Goal: Information Seeking & Learning: Find specific fact

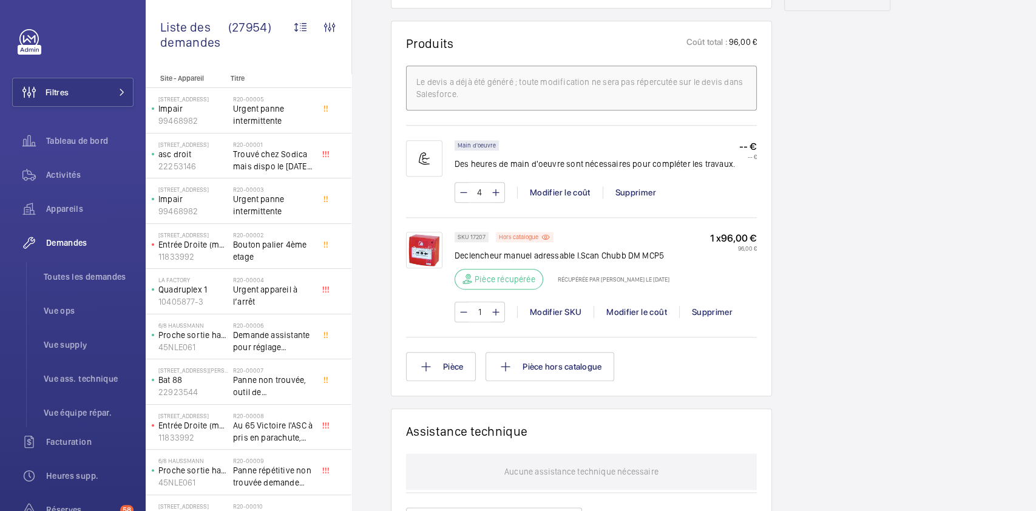
scroll to position [694, 0]
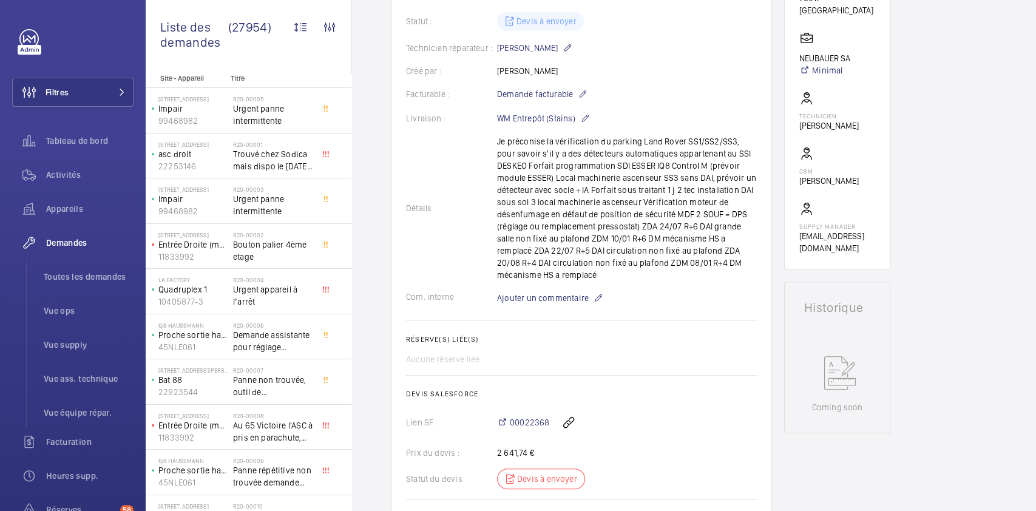
scroll to position [282, 0]
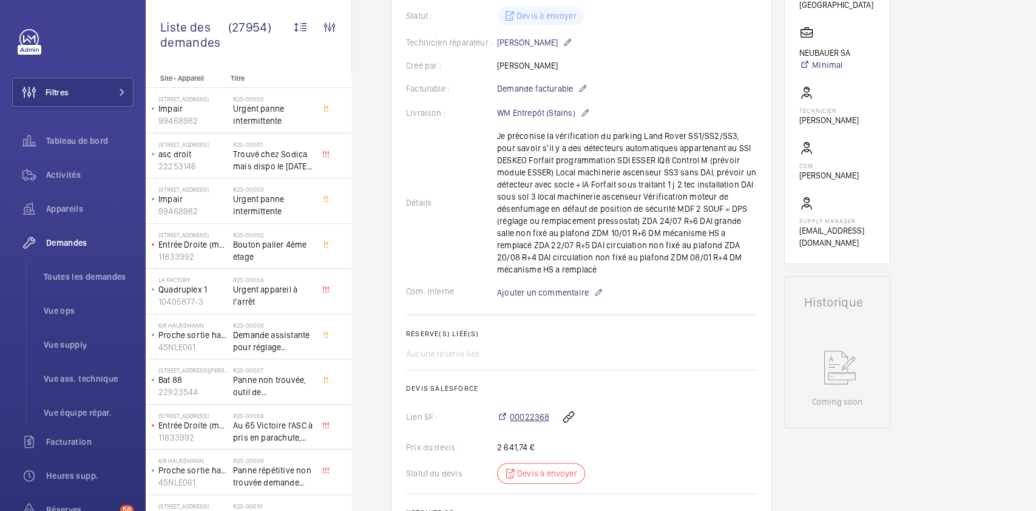
click at [530, 420] on span "00022368" at bounding box center [529, 417] width 39 height 12
drag, startPoint x: 498, startPoint y: 137, endPoint x: 737, endPoint y: 272, distance: 275.2
click at [737, 272] on div "Détails Je préconise la vérification du parking Land Rover SS1/SS2/SS3, pour sa…" at bounding box center [581, 203] width 351 height 146
copy p "Je préconise la vérification du parking Land Rover SS1/SS2/SS3, pour savoir s'i…"
click at [610, 169] on div "Détails Je préconise la vérification du parking Land Rover SS1/SS2/SS3, pour sa…" at bounding box center [581, 203] width 351 height 146
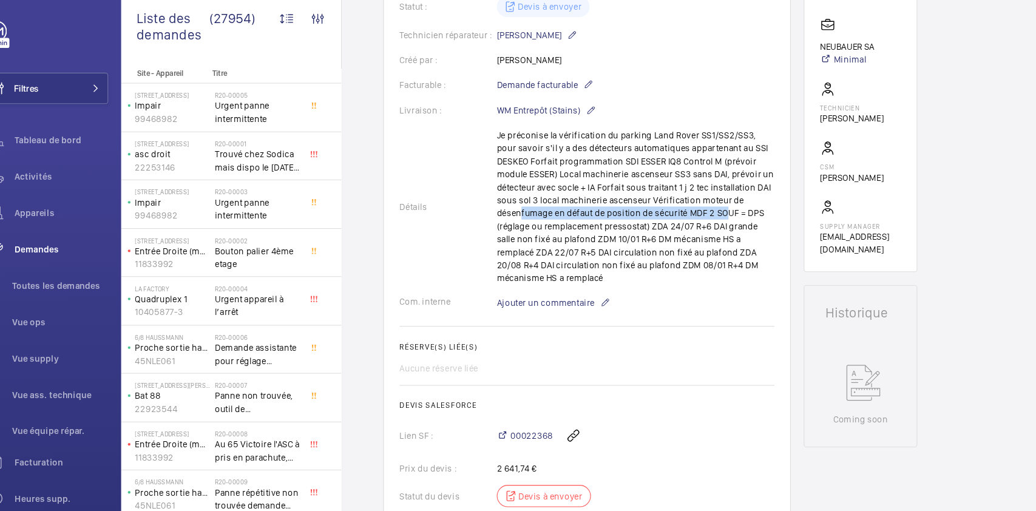
drag, startPoint x: 706, startPoint y: 209, endPoint x: 513, endPoint y: 213, distance: 193.0
click at [513, 213] on div "Détails Je préconise la vérification du parking Land Rover SS1/SS2/SS3, pour sa…" at bounding box center [581, 203] width 351 height 146
